Goal: Task Accomplishment & Management: Complete application form

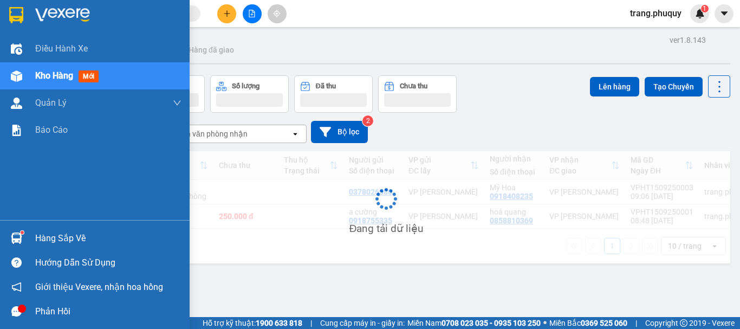
scroll to position [50, 0]
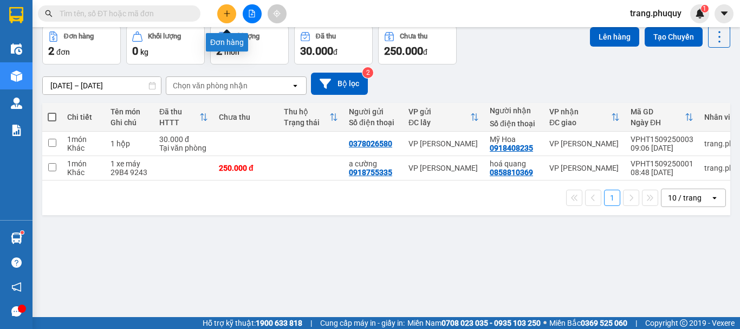
click at [229, 10] on icon "plus" at bounding box center [227, 14] width 8 height 8
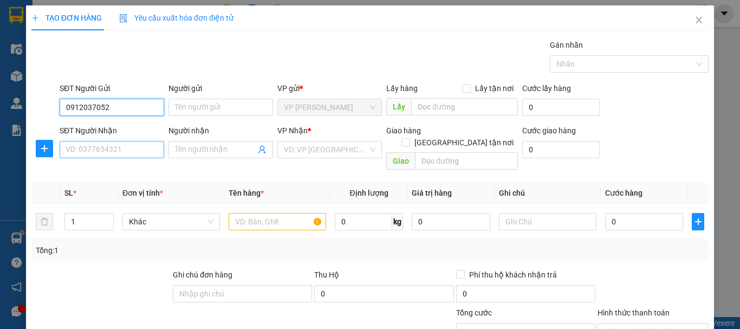
type input "0912037052"
click at [100, 151] on input "SĐT Người Nhận" at bounding box center [112, 149] width 105 height 17
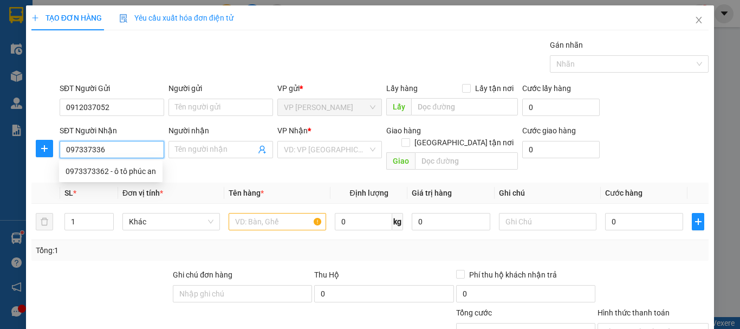
type input "0973373362"
click at [126, 171] on div "0973373362 - ô tô phúc an" at bounding box center [111, 171] width 90 height 12
type input "ô tô phúc an"
type input "0973373362"
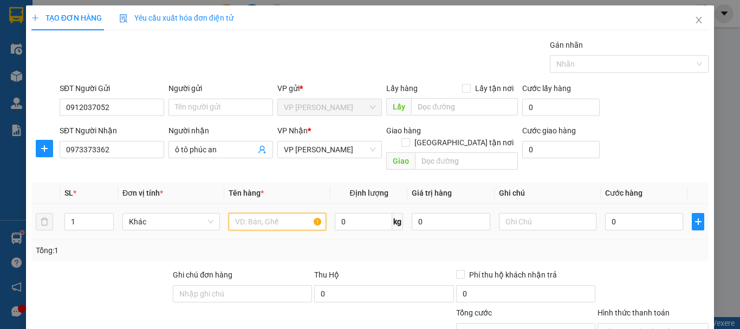
click at [265, 215] on input "text" at bounding box center [277, 221] width 97 height 17
type input "1 kiện"
click at [543, 250] on div "Transit Pickup Surcharge Ids Transit Deliver Surcharge Ids Transit Deliver Surc…" at bounding box center [369, 232] width 677 height 386
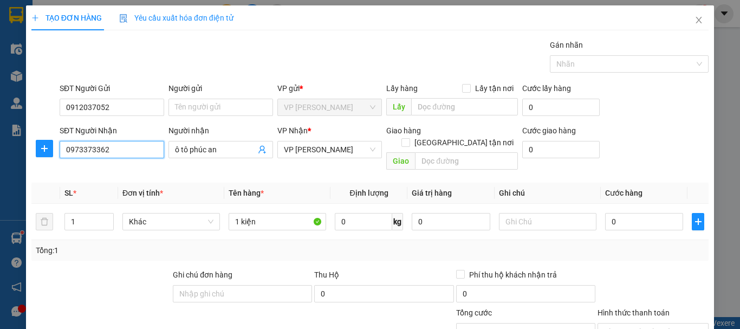
click at [92, 146] on input "0973373362" at bounding box center [112, 149] width 105 height 17
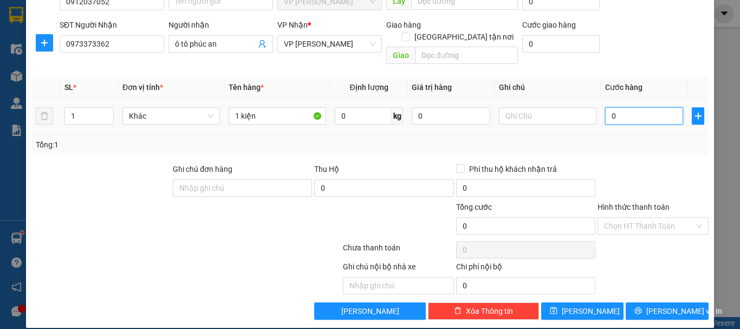
click at [609, 107] on input "0" at bounding box center [644, 115] width 78 height 17
type input "5"
type input "50"
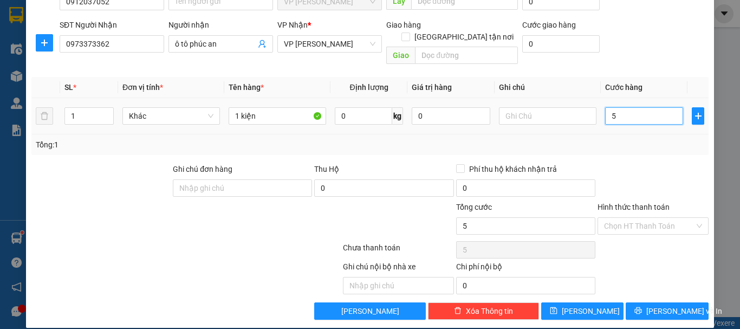
type input "50"
type input "50.000"
click at [621, 134] on div "Tổng: 1" at bounding box center [369, 144] width 677 height 21
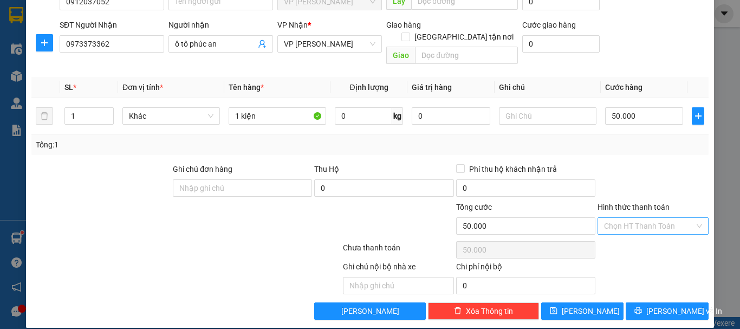
click at [622, 218] on input "Hình thức thanh toán" at bounding box center [649, 226] width 90 height 16
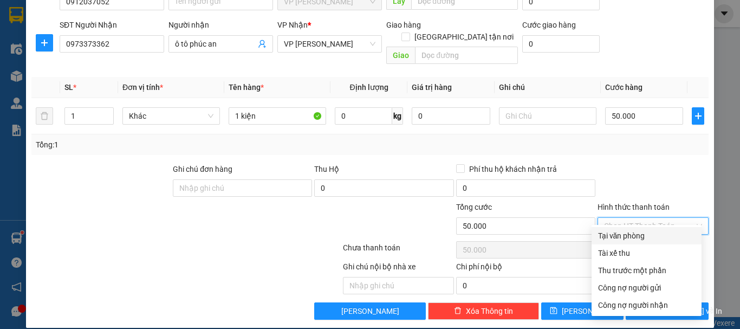
click at [625, 235] on div "Tại văn phòng" at bounding box center [646, 236] width 97 height 12
type input "0"
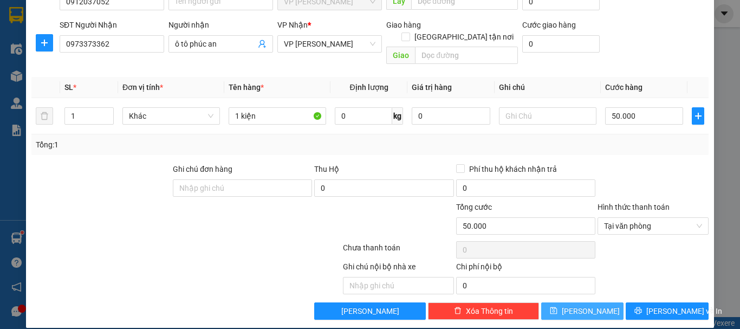
click at [582, 305] on span "[PERSON_NAME]" at bounding box center [591, 311] width 58 height 12
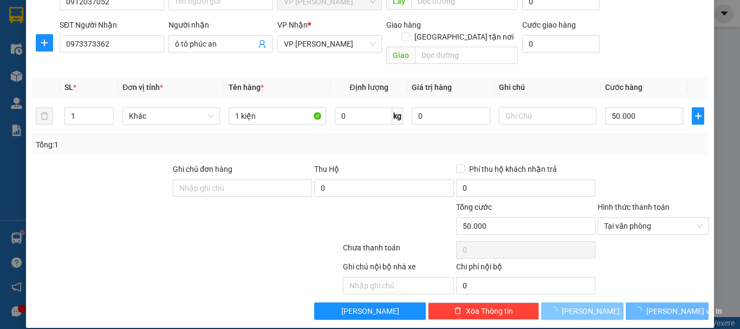
type input "0"
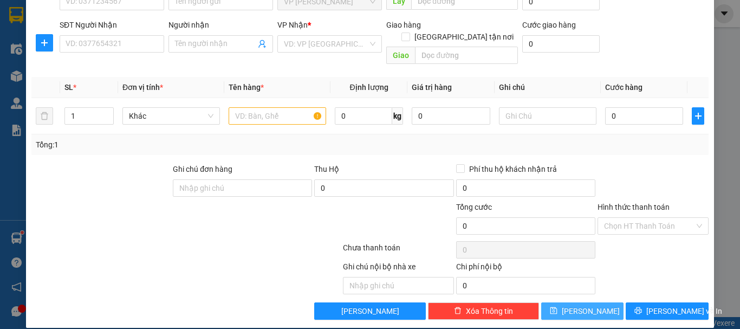
scroll to position [0, 0]
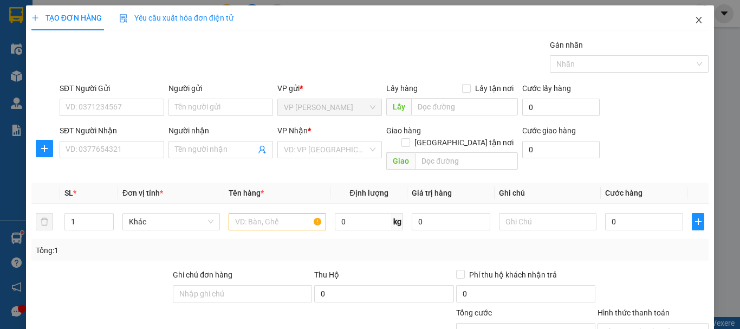
click at [694, 23] on icon "close" at bounding box center [698, 20] width 9 height 9
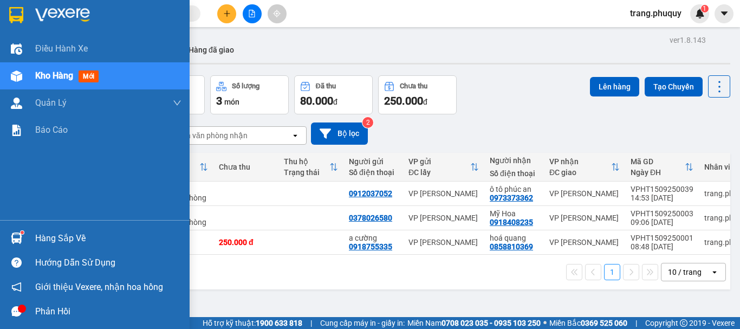
click at [19, 73] on img at bounding box center [16, 75] width 11 height 11
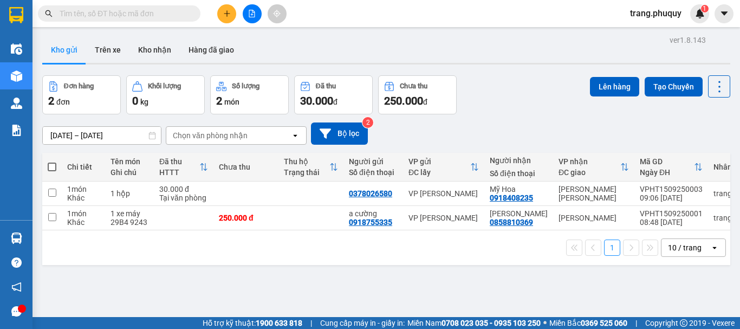
click at [89, 15] on input "text" at bounding box center [124, 14] width 128 height 12
paste input "0973373362"
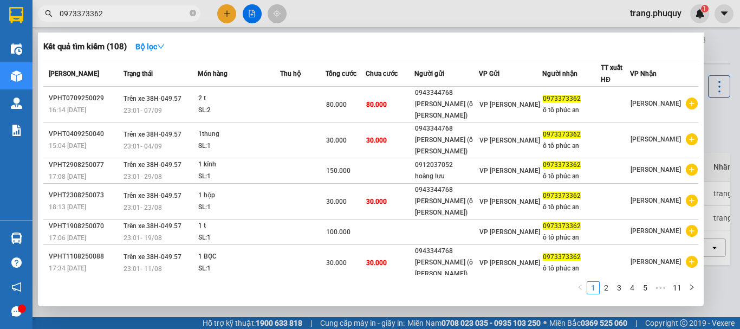
type input "0973373362"
